Goal: Task Accomplishment & Management: Use online tool/utility

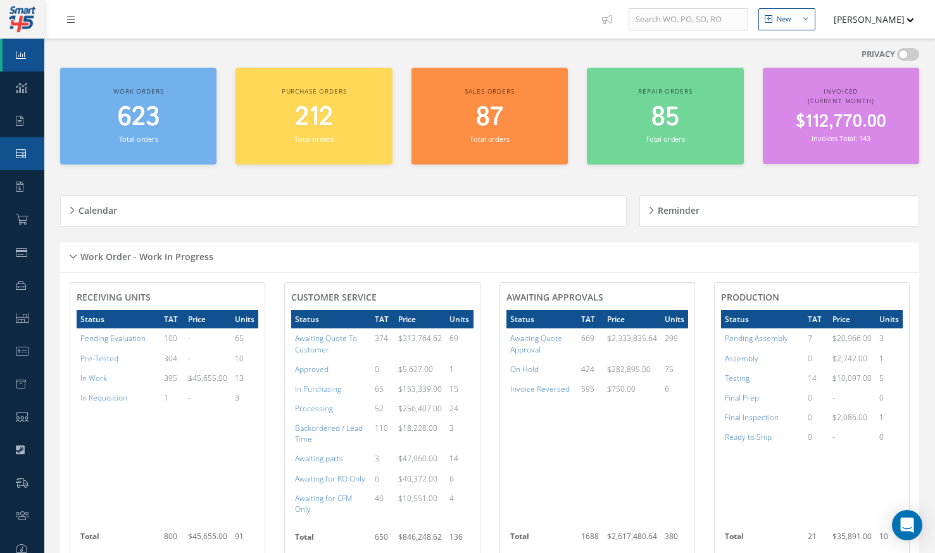
click at [22, 148] on link "Work Order" at bounding box center [22, 153] width 44 height 33
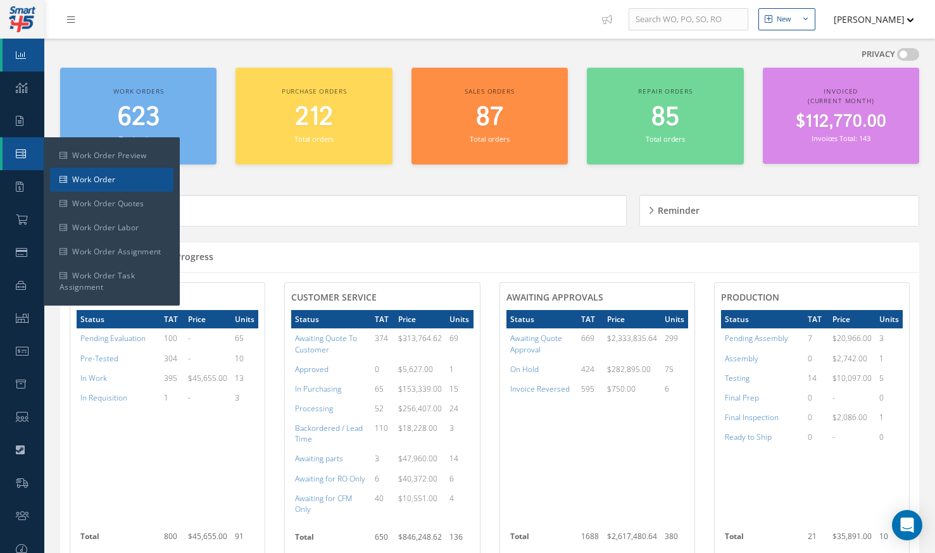
click at [127, 175] on link "Work Order" at bounding box center [111, 180] width 123 height 24
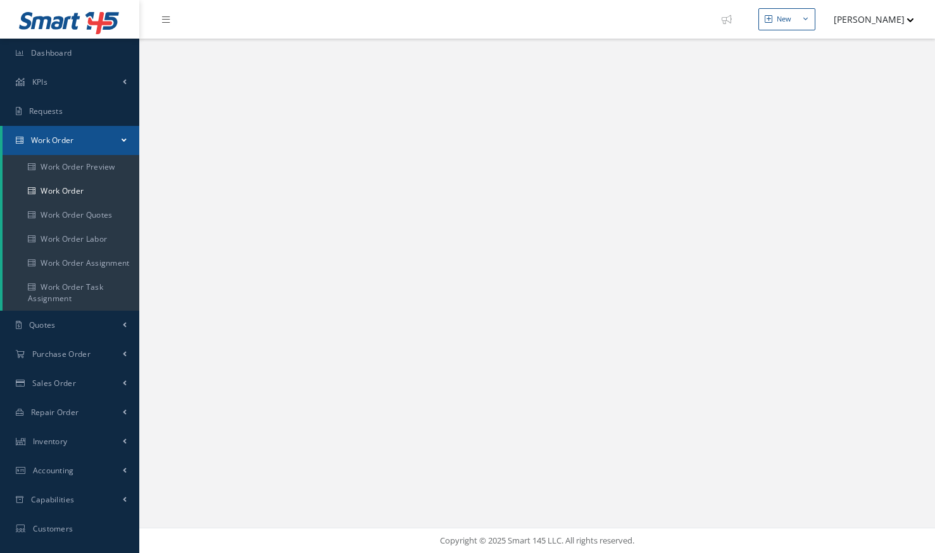
select select "25"
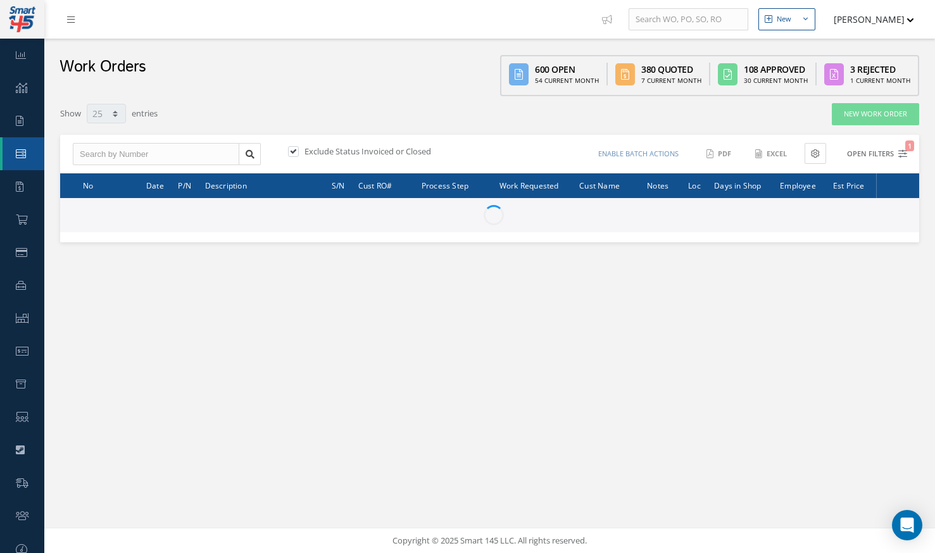
type input "All Work Request"
type input "All Work Performed"
type input "All Status"
type input "WO Part Status"
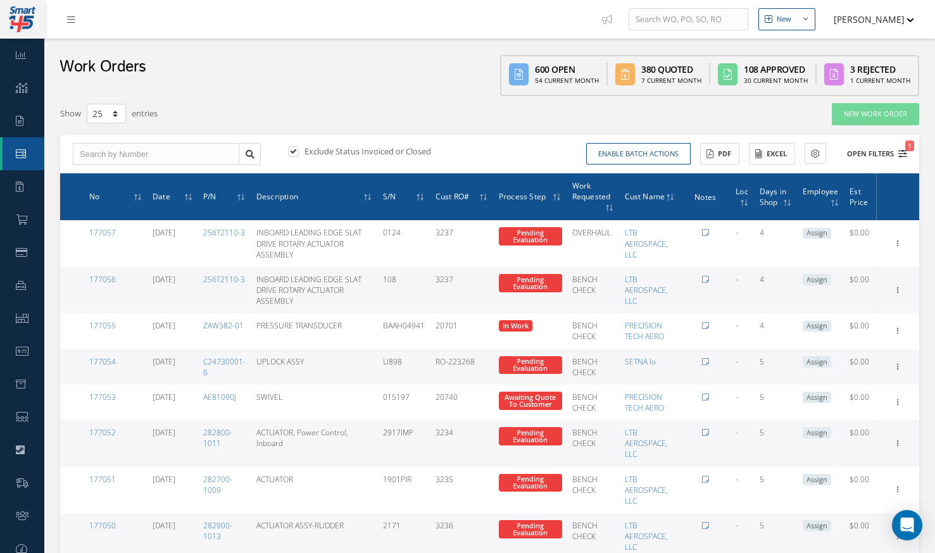
click at [892, 156] on button "Open Filters 1" at bounding box center [872, 154] width 72 height 21
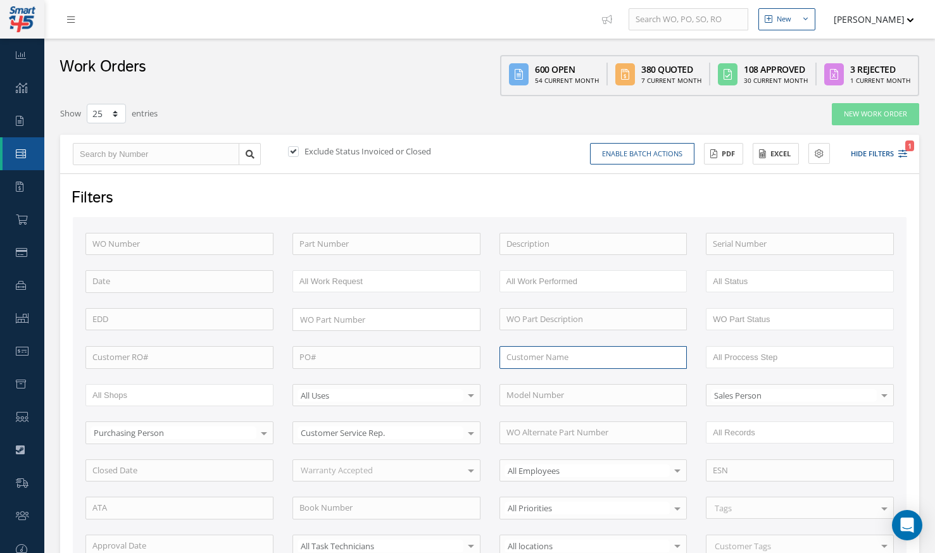
click at [530, 352] on input "text" at bounding box center [594, 357] width 188 height 23
click at [529, 401] on input "text" at bounding box center [594, 395] width 188 height 23
click at [560, 362] on input "act" at bounding box center [594, 357] width 188 height 23
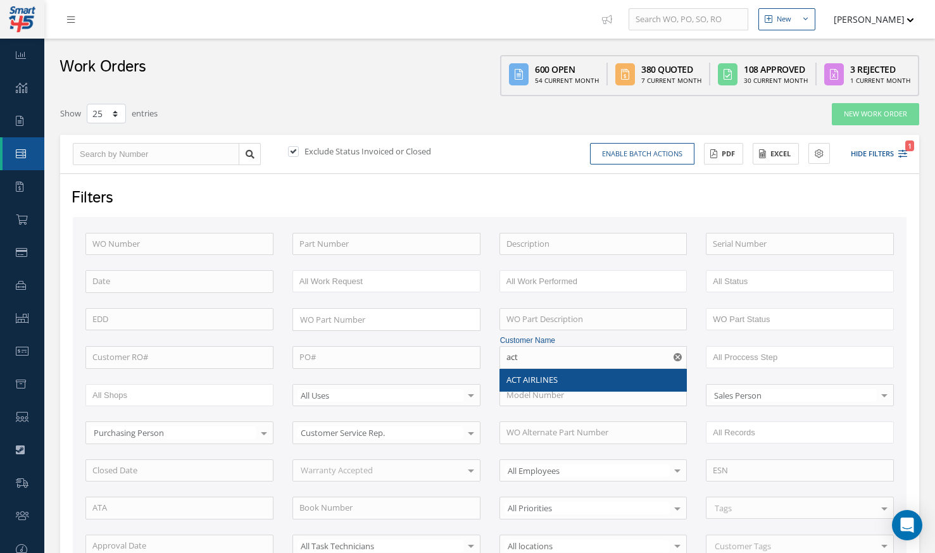
click at [550, 379] on span "ACT AIRLINES" at bounding box center [532, 379] width 51 height 11
type input "ACT AIRLINES"
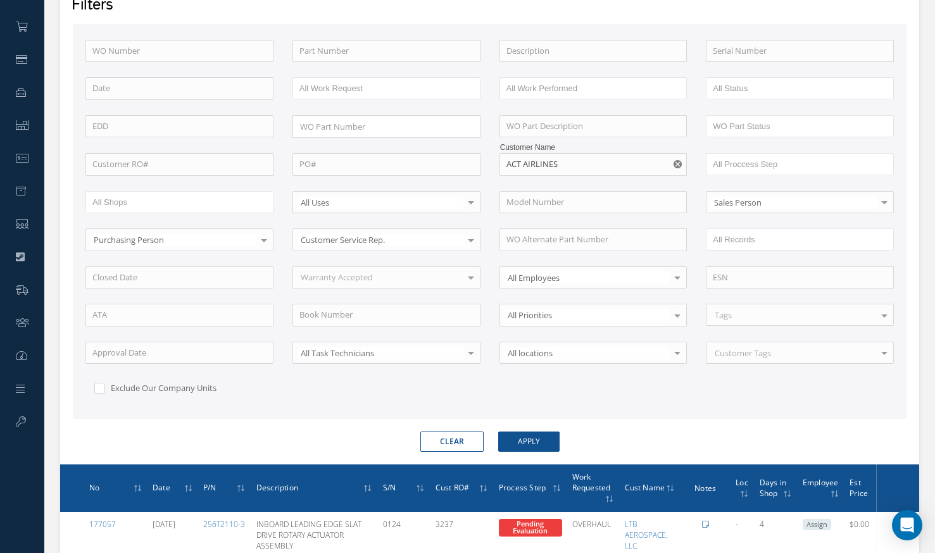
scroll to position [227, 0]
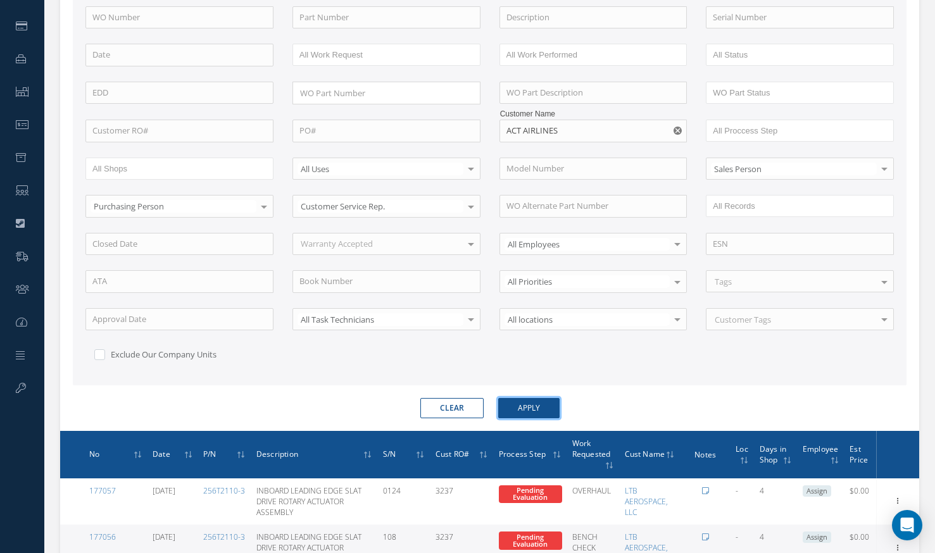
click at [533, 398] on button "Apply" at bounding box center [528, 408] width 61 height 20
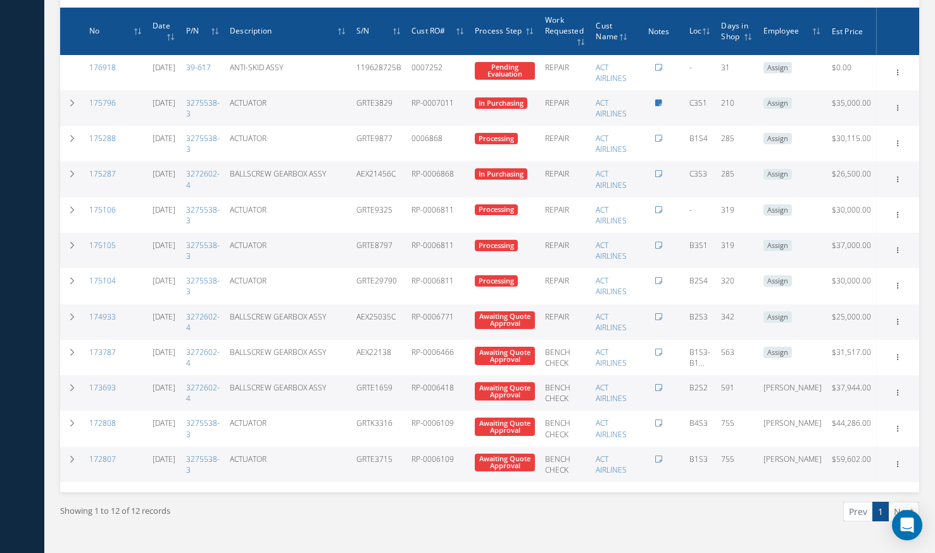
scroll to position [634, 0]
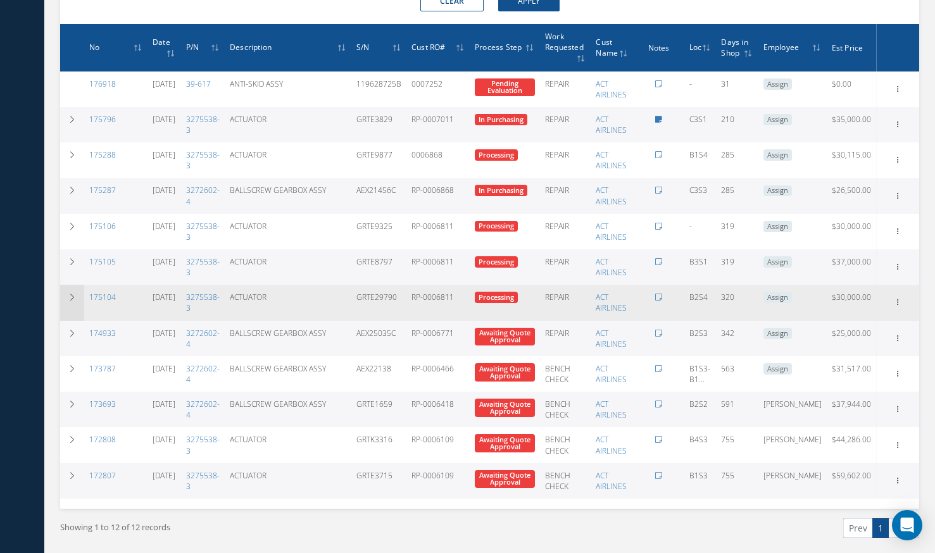
click at [70, 294] on icon at bounding box center [72, 298] width 9 height 8
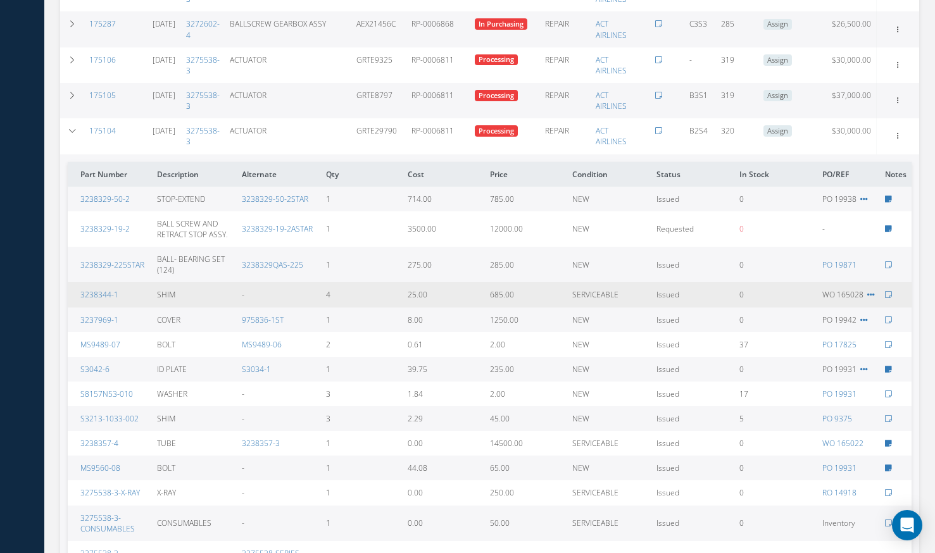
scroll to position [800, 0]
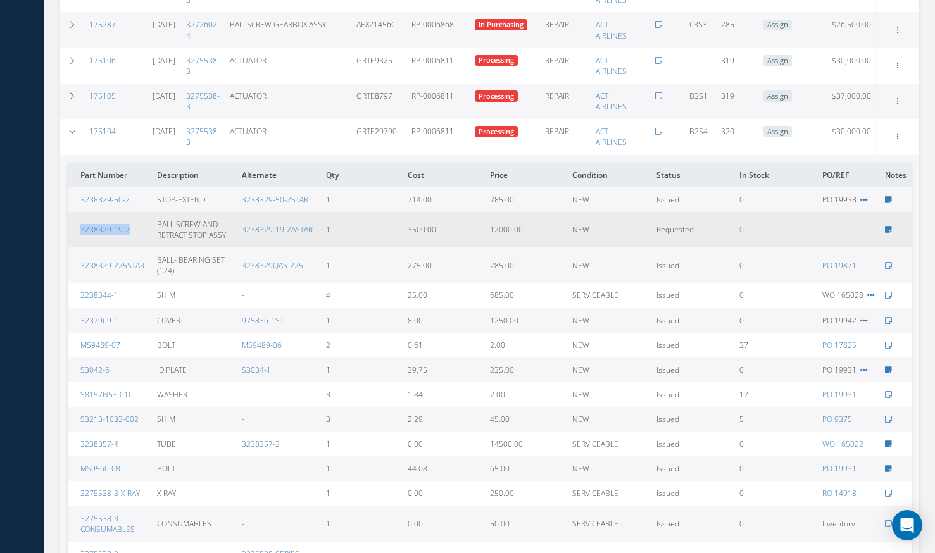
drag, startPoint x: 142, startPoint y: 228, endPoint x: 70, endPoint y: 218, distance: 72.9
click at [70, 218] on td "3238329-19-2" at bounding box center [110, 229] width 84 height 35
copy link "3238329-19-2"
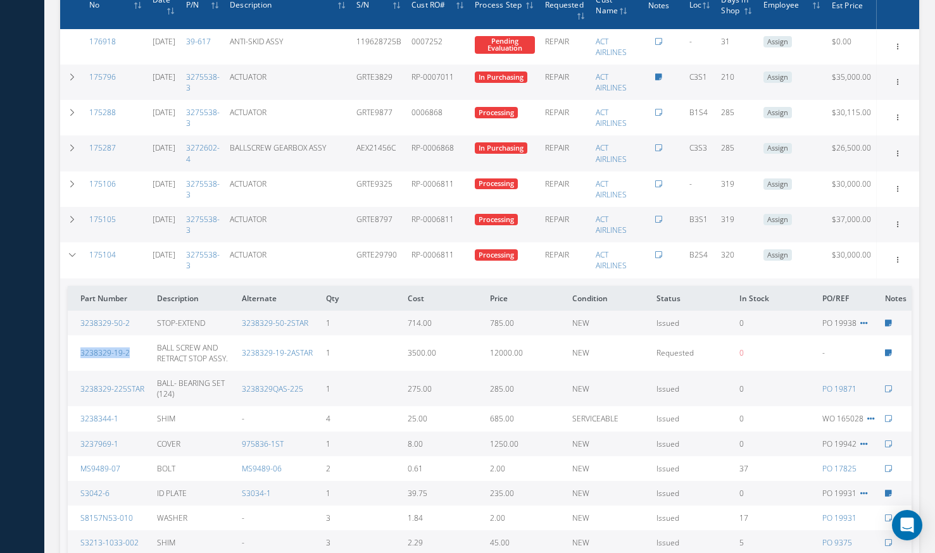
scroll to position [676, 0]
click at [66, 151] on td at bounding box center [72, 153] width 24 height 35
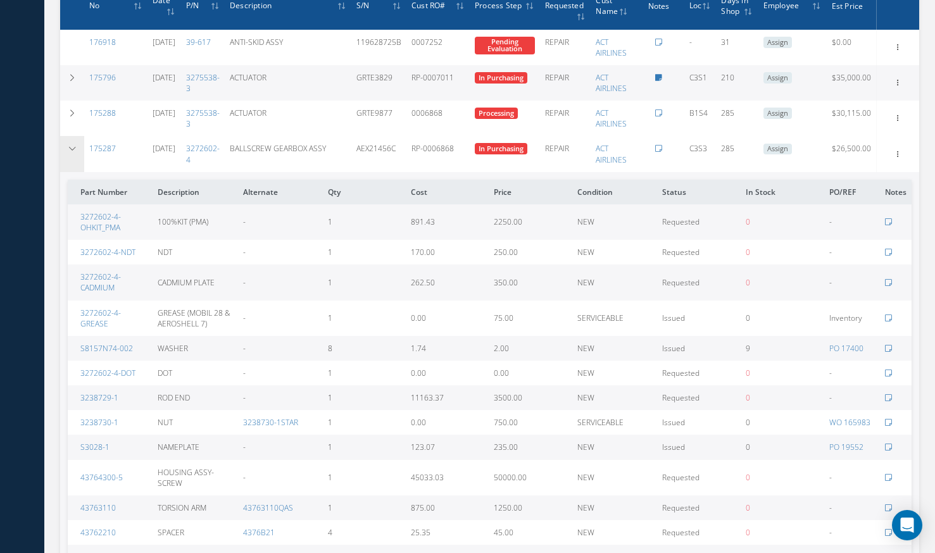
click at [74, 149] on icon at bounding box center [72, 149] width 9 height 8
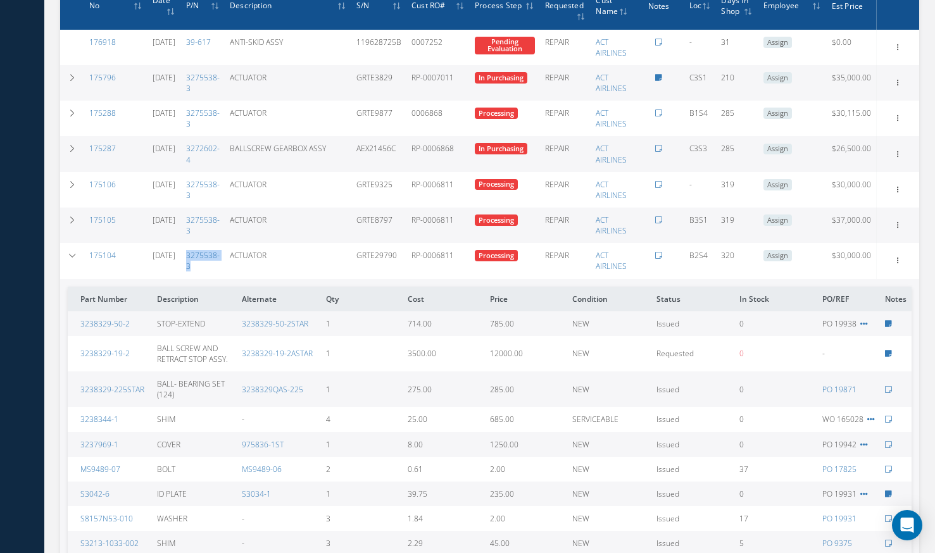
drag, startPoint x: 208, startPoint y: 268, endPoint x: 198, endPoint y: 257, distance: 15.2
click at [198, 257] on td "3275538-3" at bounding box center [203, 260] width 44 height 35
copy link "3275538-3"
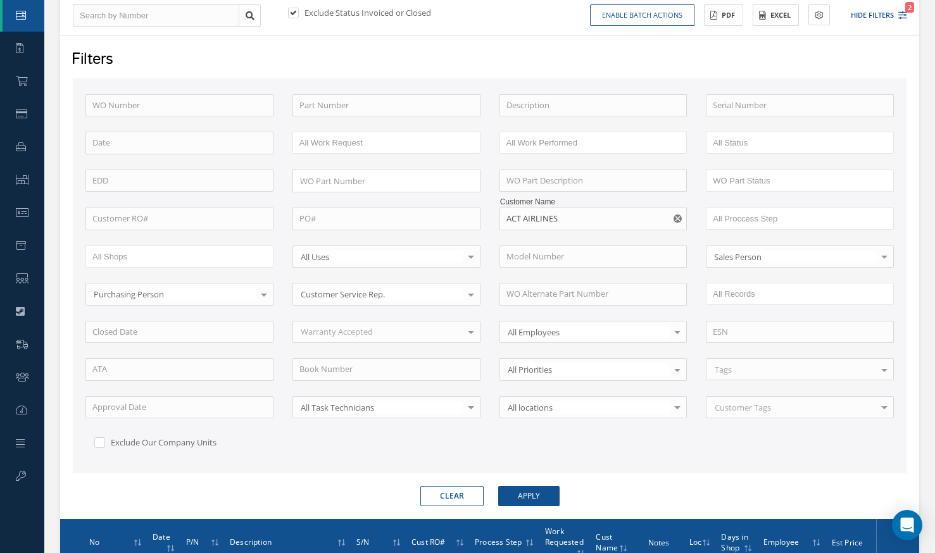
scroll to position [138, 0]
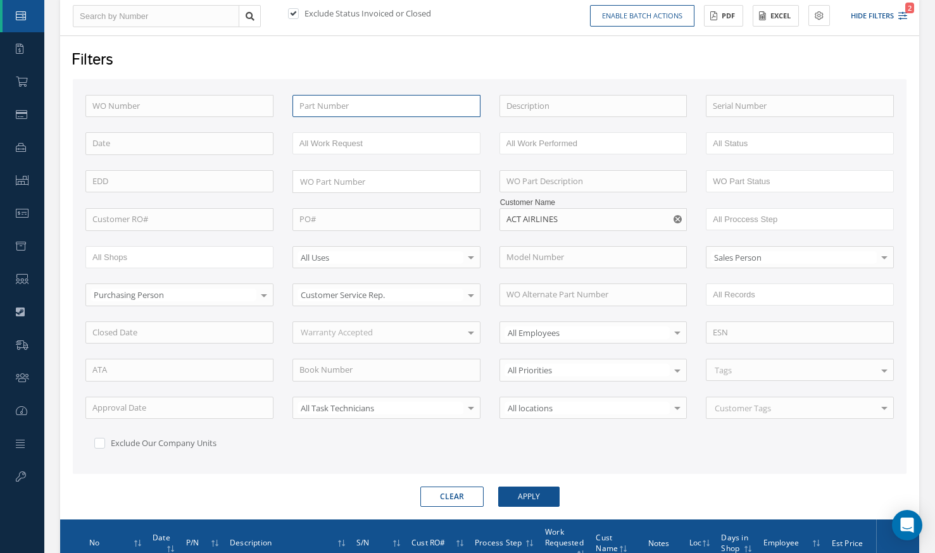
click at [329, 110] on input "text" at bounding box center [387, 106] width 188 height 23
paste input "3275538-3"
type input "3275538-3"
click at [679, 222] on use "Reset" at bounding box center [678, 219] width 8 height 8
drag, startPoint x: 679, startPoint y: 222, endPoint x: 530, endPoint y: 498, distance: 314.2
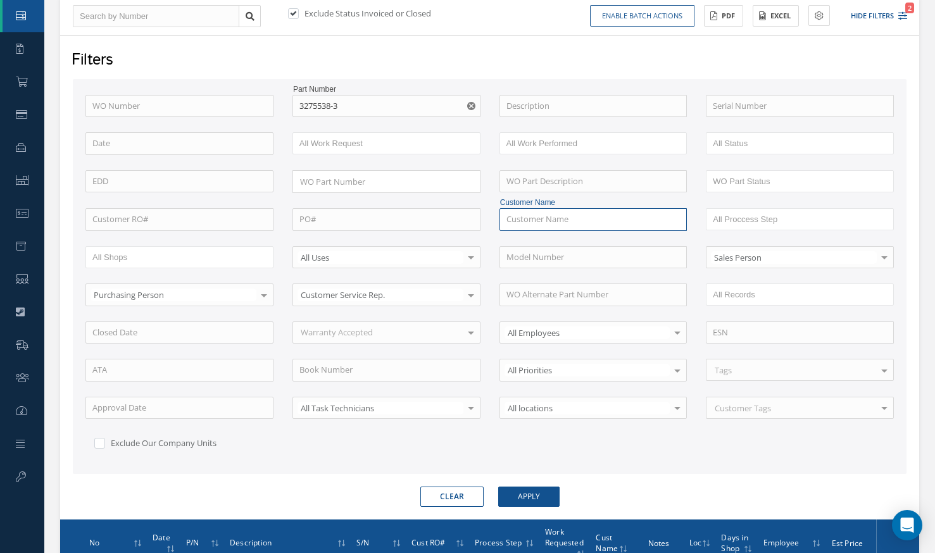
click at [530, 498] on form "WO Number Part Number 3275538-3 Description Serial Number [GEOGRAPHIC_DATA] BAL…" at bounding box center [490, 293] width 834 height 429
click at [530, 498] on button "Apply" at bounding box center [528, 497] width 61 height 20
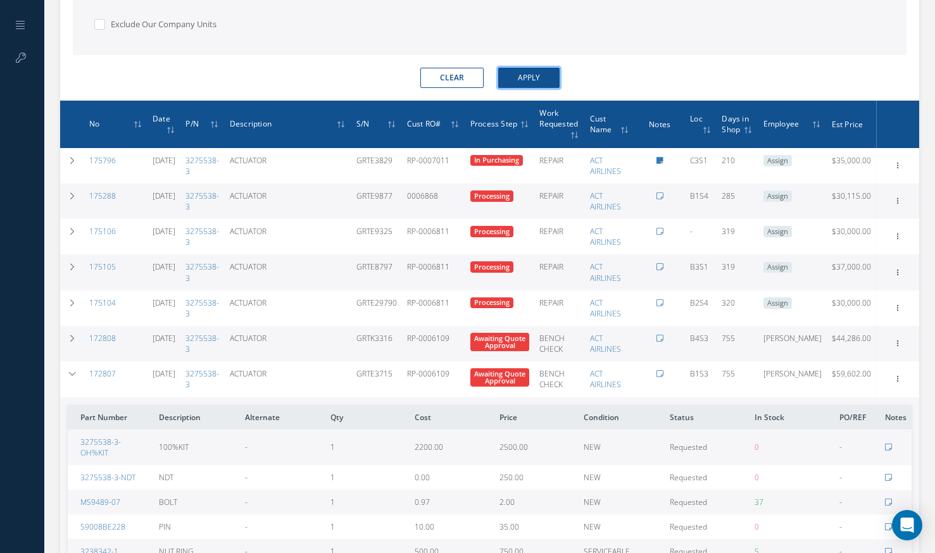
scroll to position [558, 0]
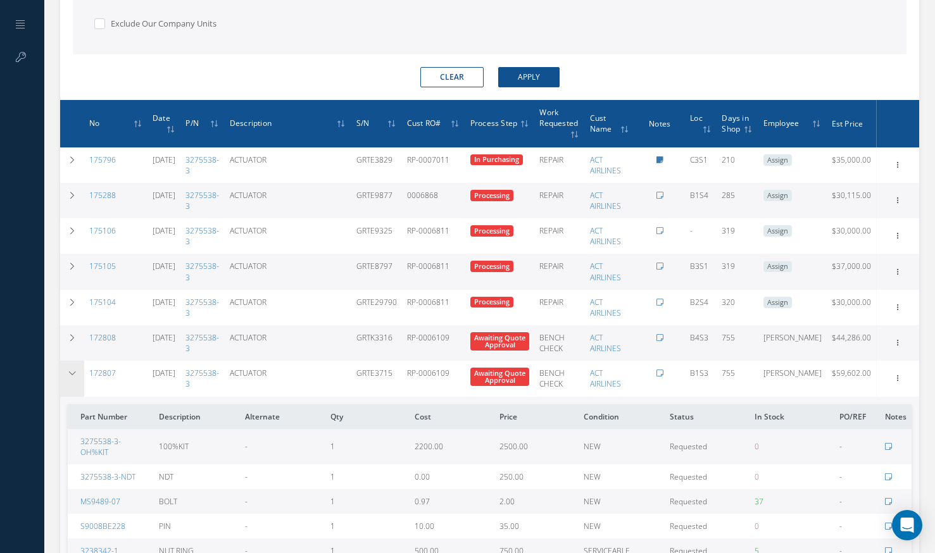
click at [72, 372] on icon at bounding box center [72, 374] width 9 height 8
